Goal: Task Accomplishment & Management: Complete application form

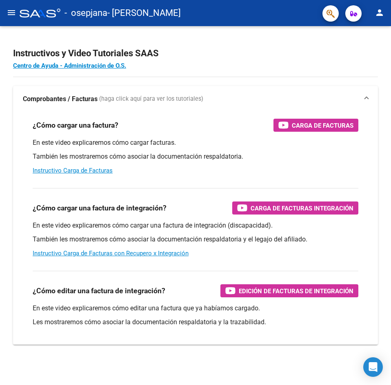
click at [12, 16] on mat-icon "menu" at bounding box center [12, 13] width 10 height 10
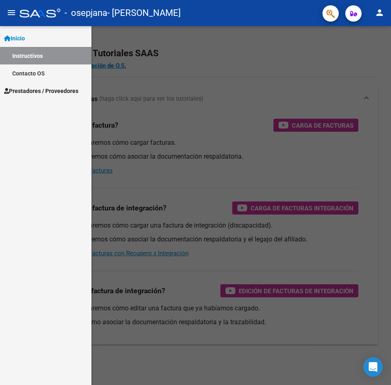
click at [32, 90] on span "Prestadores / Proveedores" at bounding box center [41, 91] width 74 height 9
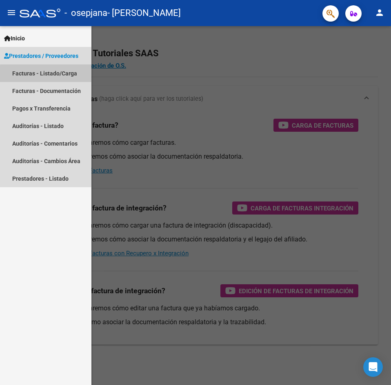
click at [61, 75] on link "Facturas - Listado/Carga" at bounding box center [45, 73] width 91 height 18
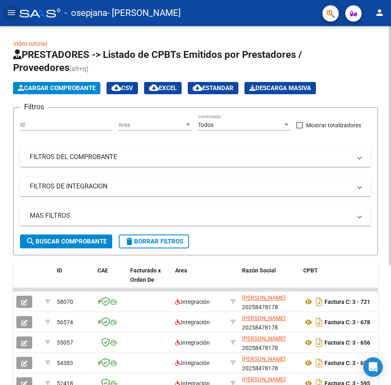
click at [76, 88] on span "Cargar Comprobante" at bounding box center [57, 87] width 78 height 7
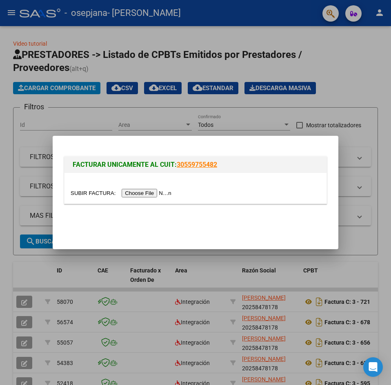
click at [163, 193] on input "file" at bounding box center [122, 193] width 103 height 9
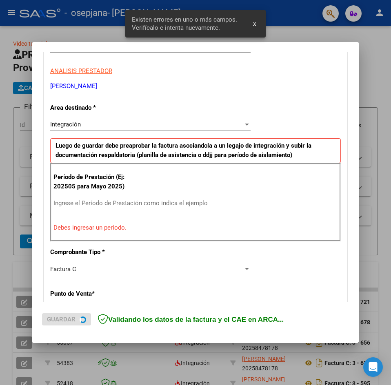
scroll to position [144, 0]
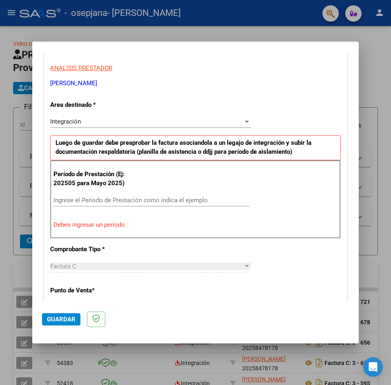
click at [235, 121] on div "Integración" at bounding box center [146, 121] width 193 height 7
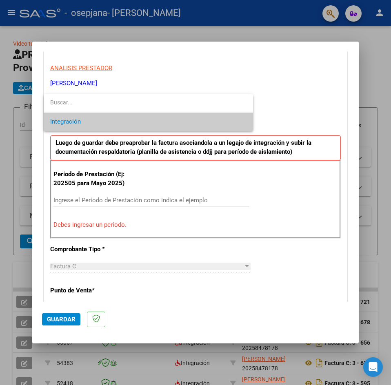
click at [235, 121] on span "Integración" at bounding box center [148, 122] width 196 height 18
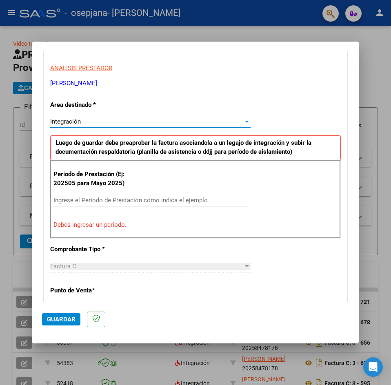
click at [150, 199] on input "Ingrese el Período de Prestación como indica el ejemplo" at bounding box center [151, 200] width 196 height 7
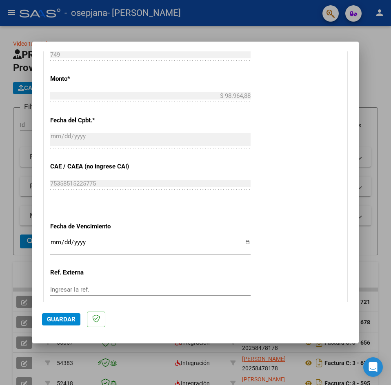
scroll to position [429, 0]
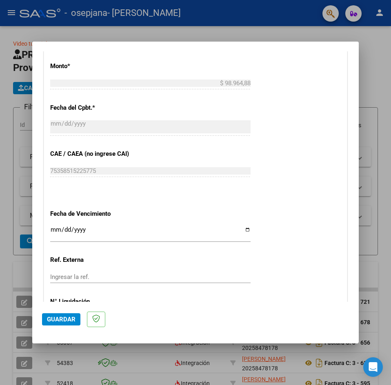
type input "202508"
click at [244, 231] on input "Ingresar la fecha" at bounding box center [150, 232] width 200 height 13
click at [244, 229] on input "Ingresar la fecha" at bounding box center [150, 232] width 200 height 13
type input "[DATE]"
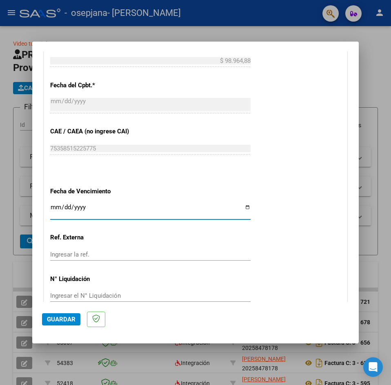
scroll to position [493, 0]
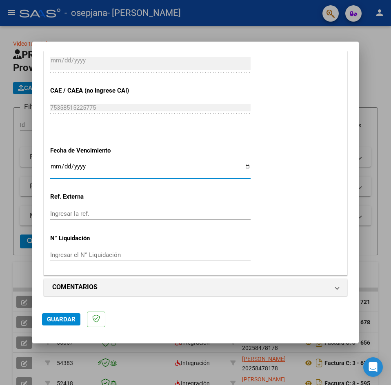
click at [56, 322] on span "Guardar" at bounding box center [61, 319] width 29 height 7
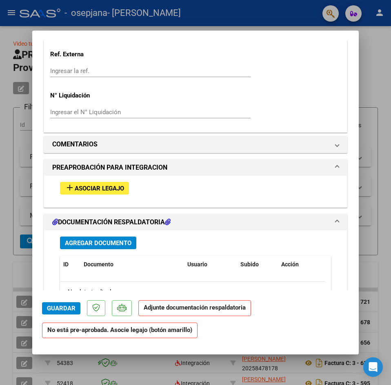
scroll to position [653, 0]
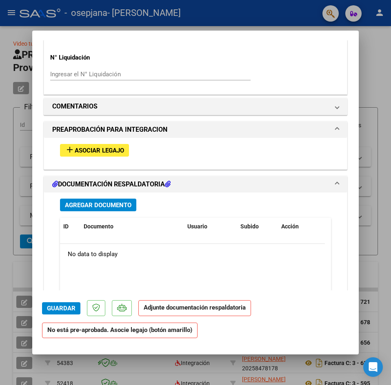
click at [114, 151] on span "Asociar Legajo" at bounding box center [99, 150] width 49 height 7
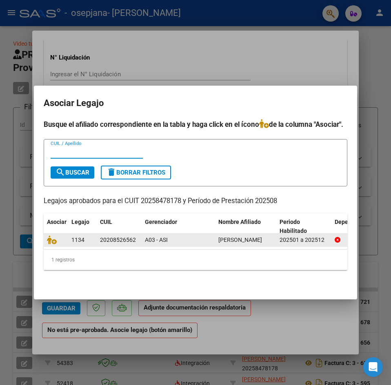
click at [137, 240] on div "20208526562" at bounding box center [119, 239] width 38 height 9
click at [231, 239] on span "[PERSON_NAME]" at bounding box center [240, 240] width 44 height 7
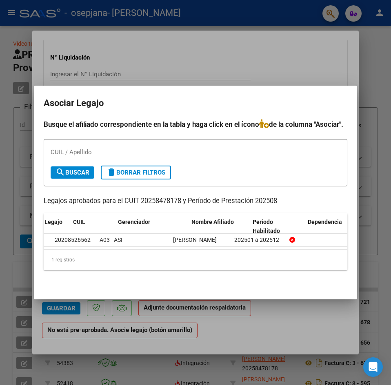
scroll to position [0, 0]
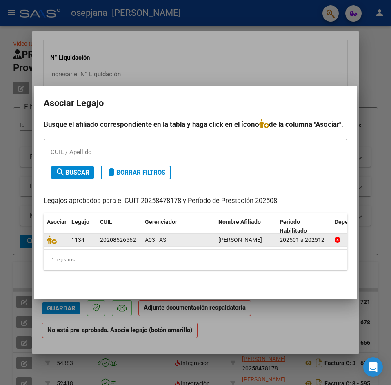
click at [127, 237] on div "20208526562" at bounding box center [118, 239] width 36 height 9
click at [50, 240] on icon at bounding box center [52, 239] width 10 height 9
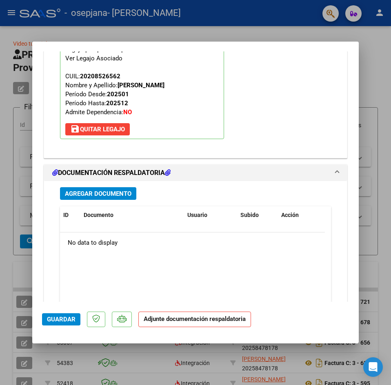
scroll to position [778, 0]
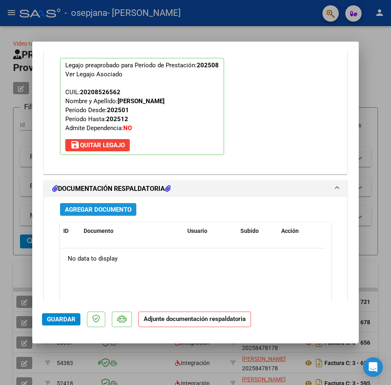
click at [125, 210] on span "Agregar Documento" at bounding box center [98, 209] width 67 height 7
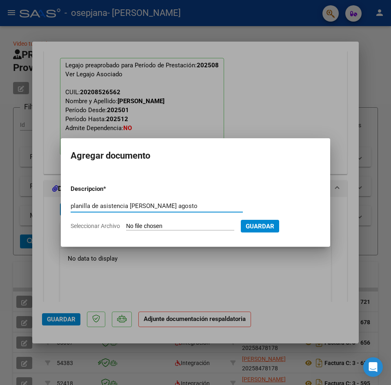
type input "planilla de asistencia [PERSON_NAME] agosto"
click at [273, 229] on span "Guardar" at bounding box center [260, 226] width 29 height 7
click at [211, 224] on input "Seleccionar Archivo" at bounding box center [180, 227] width 108 height 8
type input "C:\fakepath\planilla de asistencia [PERSON_NAME] agosto .pdf"
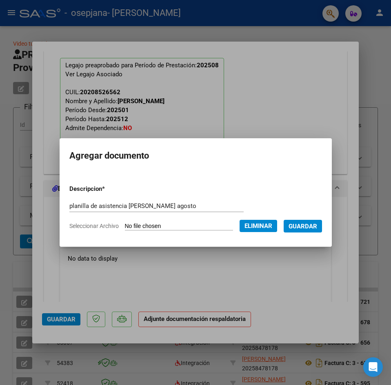
click at [317, 227] on span "Guardar" at bounding box center [302, 226] width 29 height 7
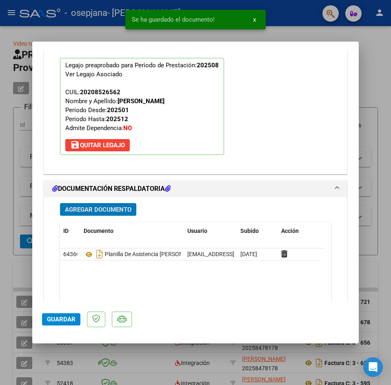
click at [69, 322] on span "Guardar" at bounding box center [61, 319] width 29 height 7
